Goal: Transaction & Acquisition: Register for event/course

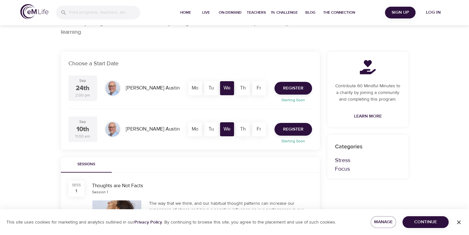
scroll to position [83, 0]
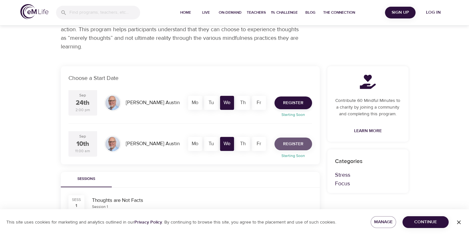
click at [289, 145] on span "Register" at bounding box center [293, 144] width 20 height 8
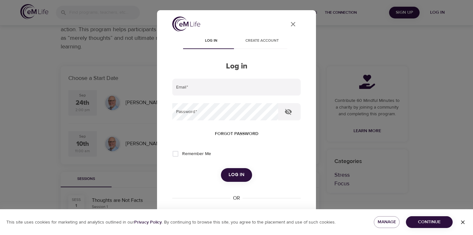
type input "knudsen66@centurylink.net"
click at [199, 154] on span "Remember Me" at bounding box center [196, 153] width 29 height 7
click at [182, 154] on input "Remember Me" at bounding box center [175, 153] width 13 height 13
checkbox input "true"
click at [235, 174] on span "Log in" at bounding box center [237, 174] width 16 height 8
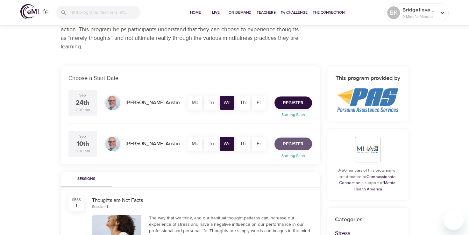
click at [293, 144] on span "Register" at bounding box center [293, 144] width 20 height 8
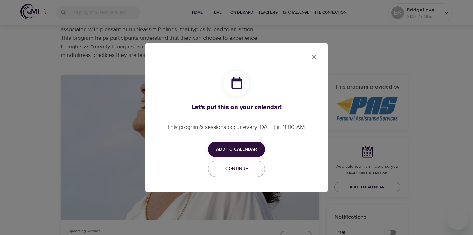
checkbox input "true"
click at [246, 153] on span "Add to Calendar" at bounding box center [236, 149] width 41 height 8
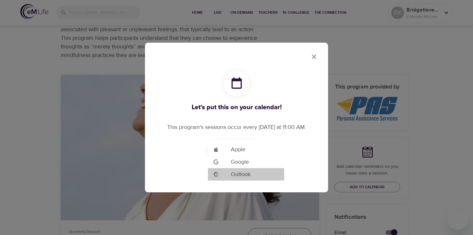
click at [240, 175] on span "Outlook" at bounding box center [241, 174] width 20 height 9
click at [312, 55] on div at bounding box center [236, 117] width 473 height 235
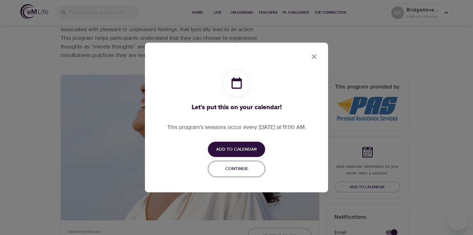
click at [243, 171] on span "Continue" at bounding box center [236, 169] width 49 height 8
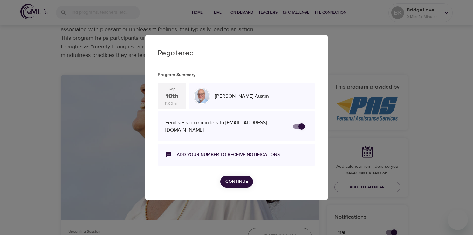
click at [230, 183] on span "Continue" at bounding box center [237, 181] width 23 height 8
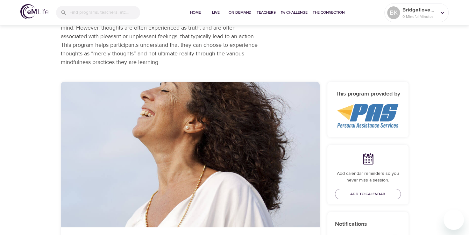
scroll to position [0, 0]
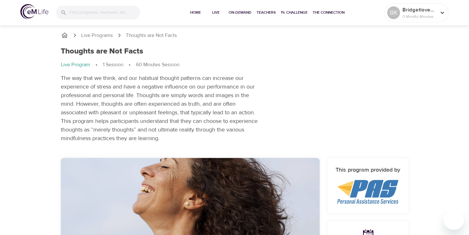
click at [116, 53] on h1 "Thoughts are Not Facts" at bounding box center [102, 51] width 82 height 9
click at [109, 32] on p "Live Programs" at bounding box center [97, 35] width 32 height 7
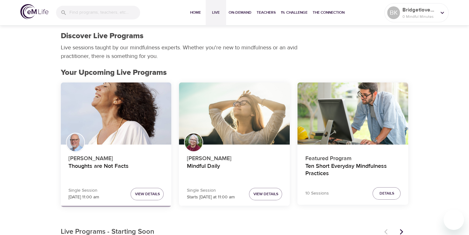
scroll to position [127, 0]
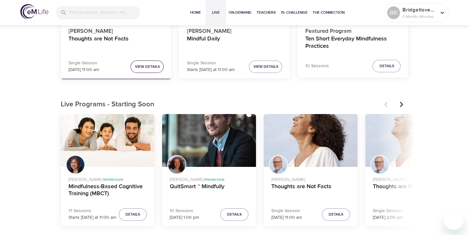
click at [145, 65] on span "View Details" at bounding box center [147, 66] width 25 height 7
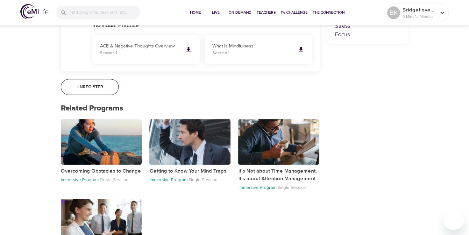
scroll to position [391, 0]
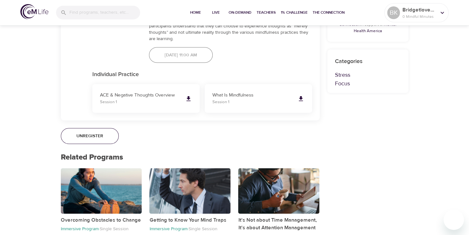
click at [87, 137] on span "Unregister" at bounding box center [89, 136] width 27 height 8
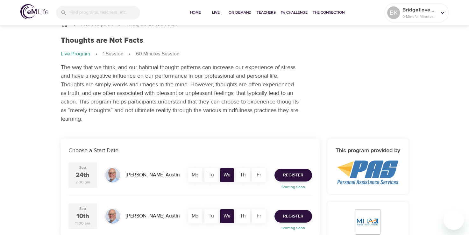
scroll to position [0, 0]
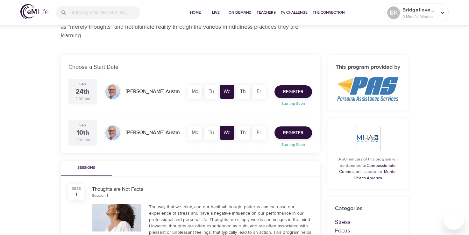
scroll to position [95, 0]
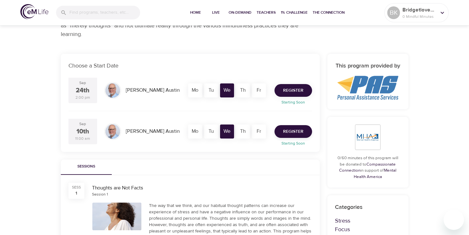
click at [299, 92] on span "Register" at bounding box center [293, 91] width 20 height 8
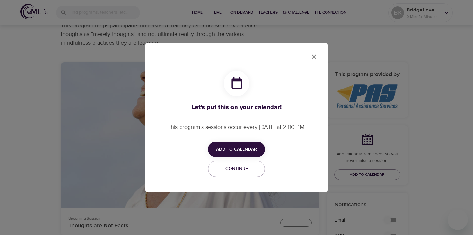
checkbox input "true"
click at [241, 152] on span "Add to Calendar" at bounding box center [236, 149] width 41 height 8
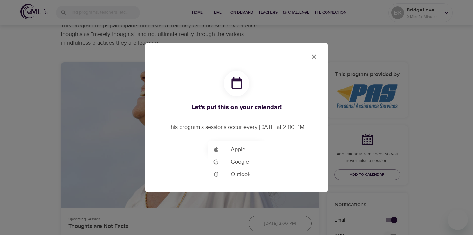
click at [239, 176] on span "Outlook" at bounding box center [241, 174] width 20 height 9
click at [313, 58] on div at bounding box center [236, 117] width 473 height 235
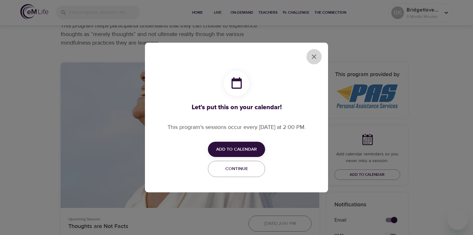
click at [313, 58] on icon "close" at bounding box center [314, 56] width 4 height 4
